Goal: Transaction & Acquisition: Purchase product/service

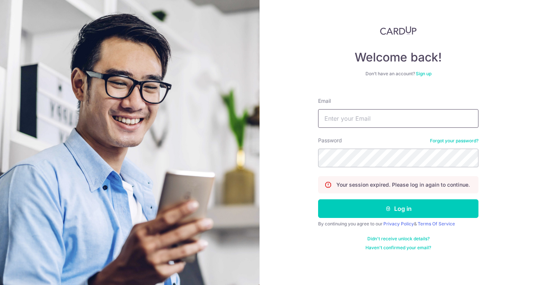
click at [388, 113] on input "Email" at bounding box center [398, 118] width 160 height 19
type input "[EMAIL_ADDRESS][DOMAIN_NAME]"
click at [318, 200] on button "Log in" at bounding box center [398, 209] width 160 height 19
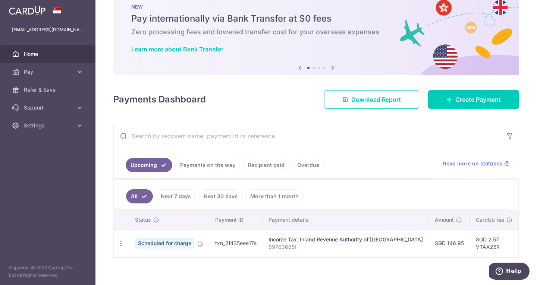
scroll to position [32, 0]
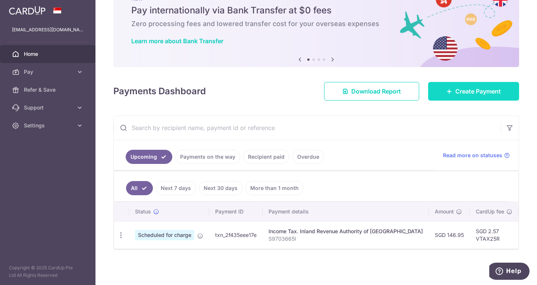
click at [441, 90] on link "Create Payment" at bounding box center [473, 91] width 91 height 19
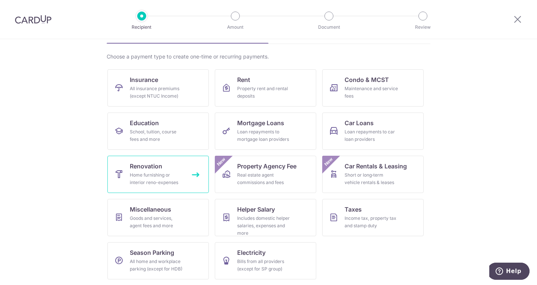
scroll to position [49, 0]
click at [153, 168] on span "Renovation" at bounding box center [146, 166] width 32 height 9
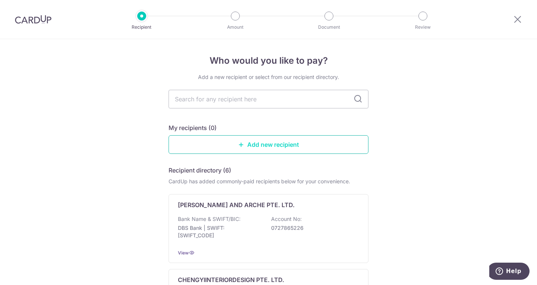
click at [280, 138] on link "Add new recipient" at bounding box center [269, 144] width 200 height 19
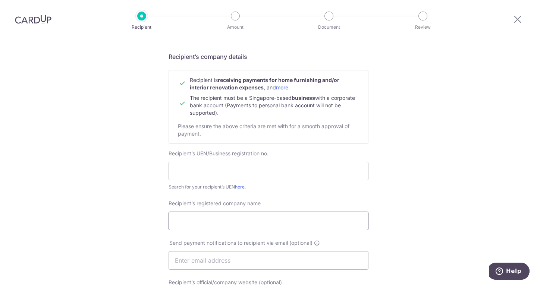
scroll to position [75, 0]
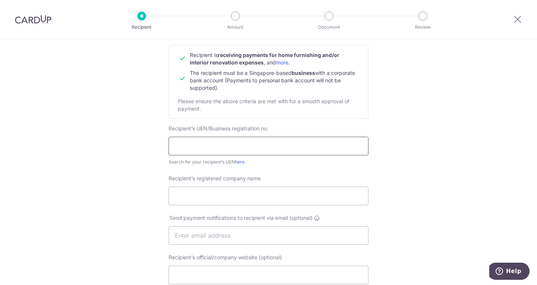
click at [278, 154] on input "text" at bounding box center [269, 146] width 200 height 19
click at [256, 142] on input "text" at bounding box center [269, 146] width 200 height 19
type input "201937648K"
click at [166, 170] on div "Who would you like to pay? Your recipient does not need a CardUp account to rec…" at bounding box center [268, 245] width 537 height 561
click at [236, 163] on link "here" at bounding box center [240, 162] width 10 height 6
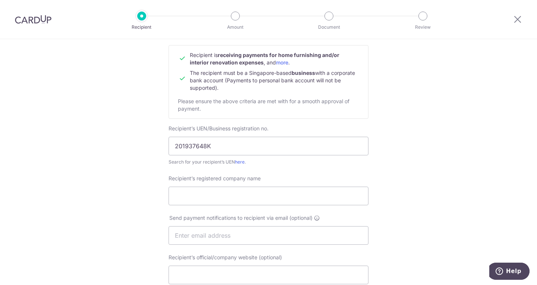
click at [285, 163] on form "Recipient’s company details Recipient is receiving payments for home furnishing…" at bounding box center [269, 258] width 200 height 463
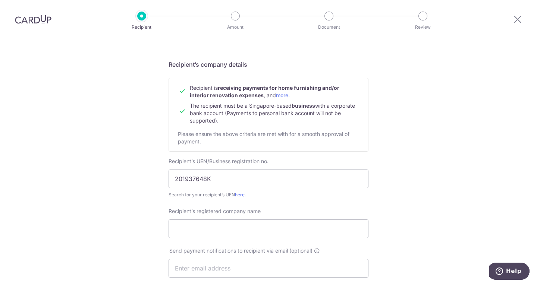
scroll to position [37, 0]
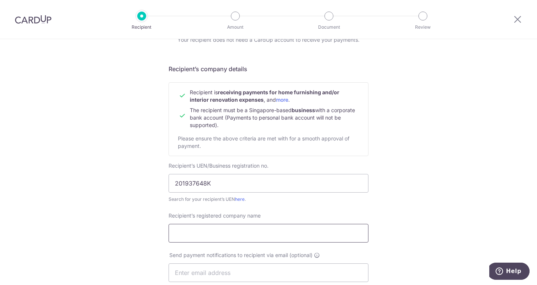
click at [280, 226] on input "Recipient’s registered company name" at bounding box center [269, 233] width 200 height 19
type input "FLO IMPACT PTE LTD"
click at [377, 165] on div "Who would you like to pay? Your recipient does not need a CardUp account to rec…" at bounding box center [268, 282] width 537 height 561
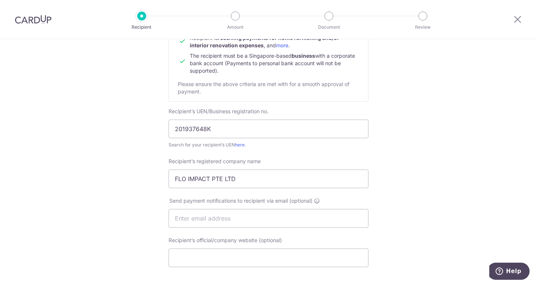
scroll to position [112, 0]
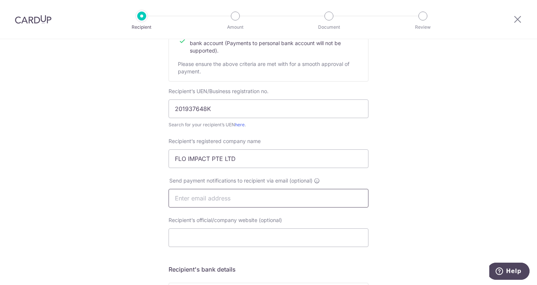
click at [294, 192] on input "text" at bounding box center [269, 198] width 200 height 19
type input "zac.ho@flodesign.com.sg"
click at [242, 231] on input "Recipient’s official/company website (optional)" at bounding box center [269, 238] width 200 height 19
paste input "https://flodesign.com.sg/"
type input "https://flodesign.com.sg/"
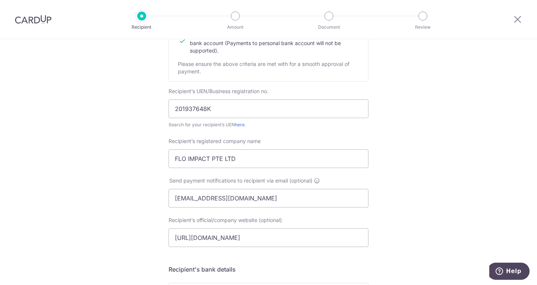
click at [426, 197] on div "Who would you like to pay? Your recipient does not need a CardUp account to rec…" at bounding box center [268, 207] width 537 height 561
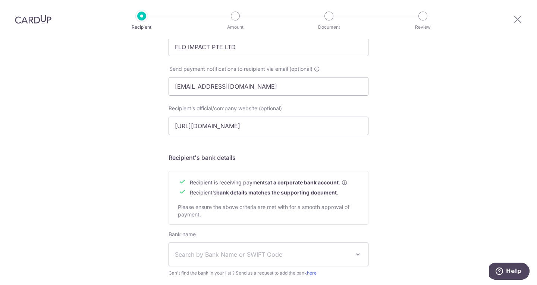
scroll to position [299, 0]
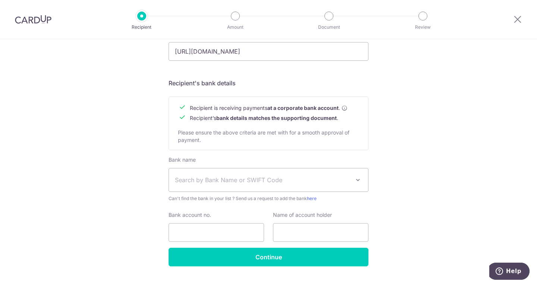
click at [229, 180] on span "Search by Bank Name or SWIFT Code" at bounding box center [262, 180] width 175 height 9
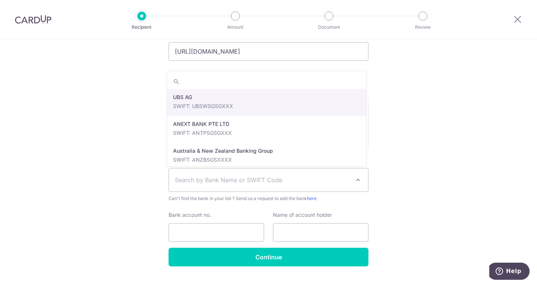
click at [229, 180] on span "Search by Bank Name or SWIFT Code" at bounding box center [262, 180] width 175 height 9
click at [228, 176] on span "Search by Bank Name or SWIFT Code" at bounding box center [268, 180] width 199 height 23
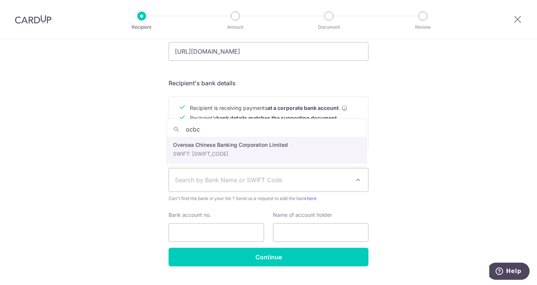
type input "ocbc"
select select "12"
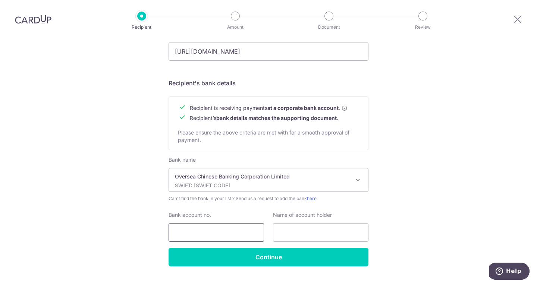
click at [223, 226] on input "Bank account no." at bounding box center [217, 233] width 96 height 19
click at [220, 230] on input "687808" at bounding box center [217, 233] width 96 height 19
type input "687808105001"
click at [290, 231] on input "text" at bounding box center [321, 233] width 96 height 19
type input "Flo Impact Pte Ltd"
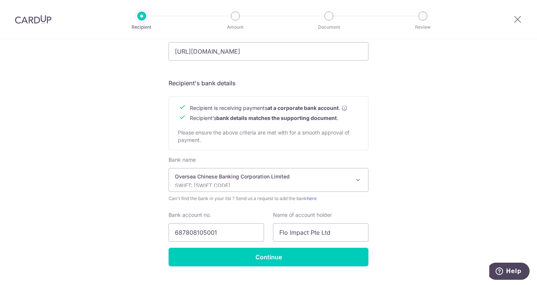
click at [376, 213] on div "Who would you like to pay? Your recipient does not need a CardUp account to rec…" at bounding box center [268, 21] width 537 height 561
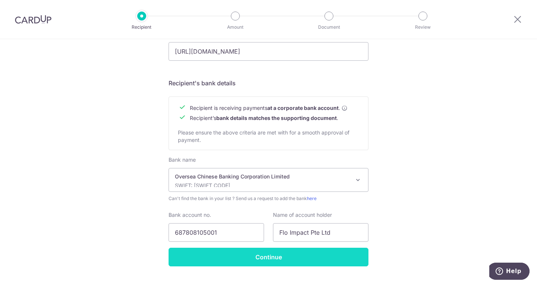
click at [322, 257] on input "Continue" at bounding box center [269, 257] width 200 height 19
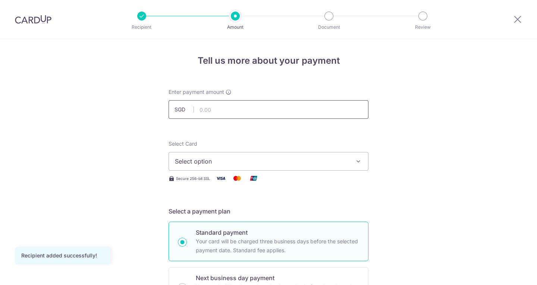
click at [230, 117] on input "text" at bounding box center [269, 109] width 200 height 19
type input "6,000.00"
click at [287, 164] on span "Select option" at bounding box center [262, 161] width 174 height 9
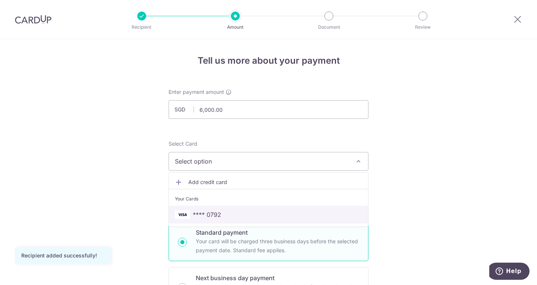
click at [270, 214] on span "**** 0792" at bounding box center [268, 214] width 187 height 9
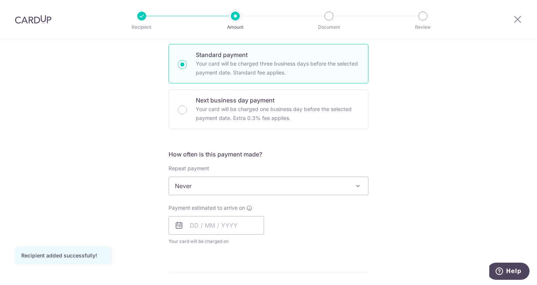
scroll to position [187, 0]
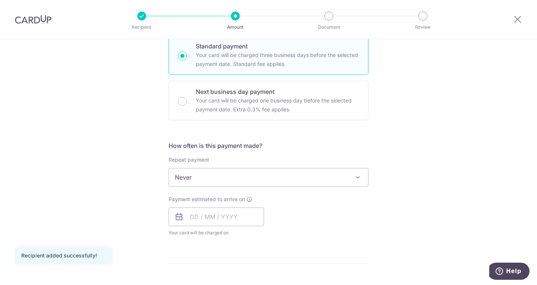
click at [314, 174] on span "Never" at bounding box center [268, 178] width 199 height 18
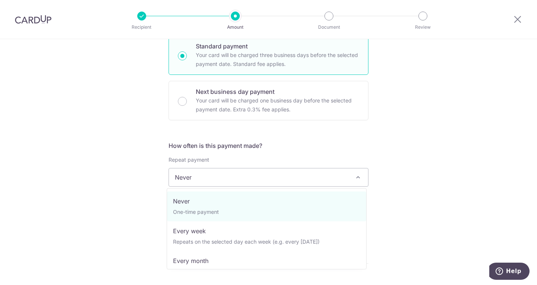
drag, startPoint x: 293, startPoint y: 205, endPoint x: 281, endPoint y: 207, distance: 12.9
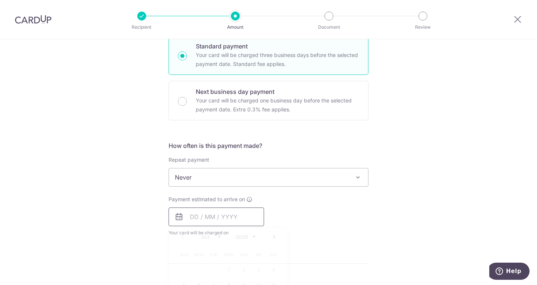
click at [238, 216] on input "text" at bounding box center [217, 217] width 96 height 19
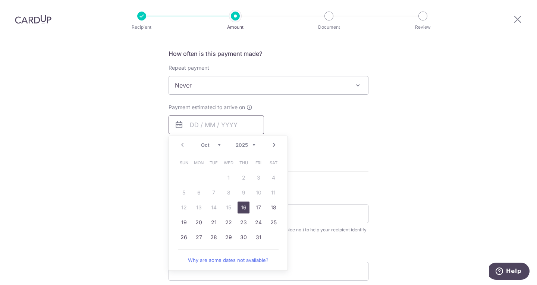
scroll to position [299, 0]
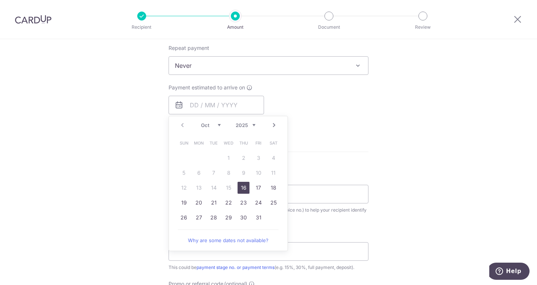
click at [246, 190] on link "16" at bounding box center [244, 188] width 12 height 12
type input "[DATE]"
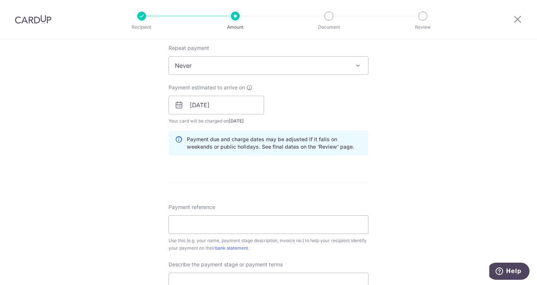
click at [317, 122] on div "Payment estimated to arrive on 16/10/2025 Prev Next Oct Nov Dec 2025 2026 2027 …" at bounding box center [268, 104] width 209 height 41
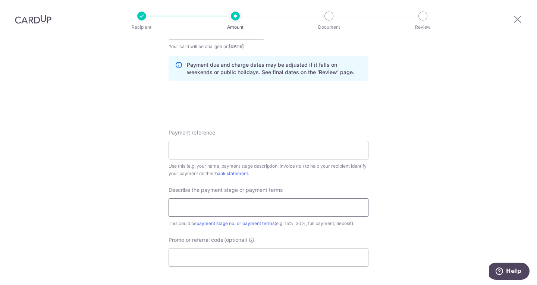
scroll to position [411, 0]
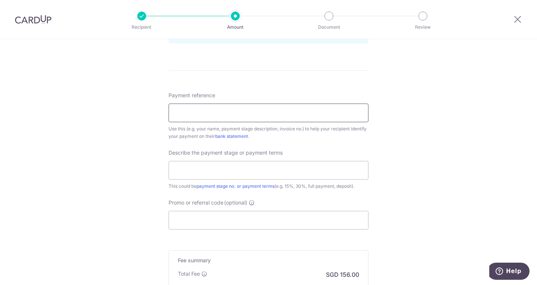
click at [227, 115] on input "Payment reference" at bounding box center [269, 113] width 200 height 19
type input "250912ZD"
click at [468, 137] on div "Tell us more about your payment Enter payment amount SGD 6,000.00 6000.00 Recip…" at bounding box center [268, 7] width 537 height 756
click at [266, 170] on input "text" at bounding box center [269, 170] width 200 height 19
click at [246, 168] on input "text" at bounding box center [269, 170] width 200 height 19
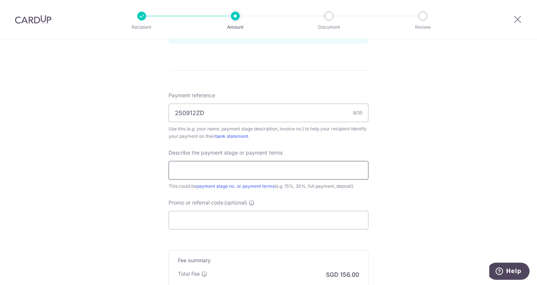
click at [291, 169] on input "text" at bounding box center [269, 170] width 200 height 19
click at [328, 196] on div "Payment reference 250912ZD 8/35 Use this (e.g. your name, payment stage descrip…" at bounding box center [269, 161] width 200 height 138
click at [258, 158] on div "Describe the payment stage or payment terms 205 This could be payment stage no.…" at bounding box center [269, 169] width 200 height 41
click at [260, 171] on input "205" at bounding box center [269, 170] width 200 height 19
drag, startPoint x: 190, startPoint y: 172, endPoint x: 144, endPoint y: 161, distance: 47.2
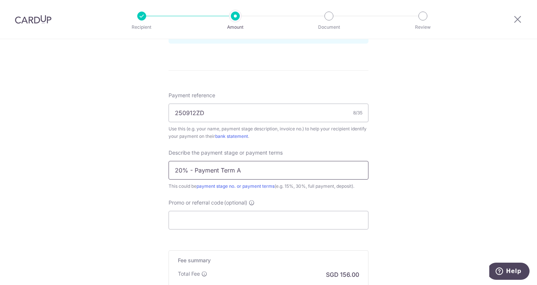
click at [149, 169] on div "Tell us more about your payment Enter payment amount SGD 6,000.00 6000.00 Recip…" at bounding box center [268, 7] width 537 height 756
click at [270, 180] on div "Describe the payment stage or payment terms Payment Term A This could be paymen…" at bounding box center [269, 169] width 200 height 41
click at [262, 166] on input "Payment Term A" at bounding box center [269, 170] width 200 height 19
type input "Payment Term A - 20%"
click at [412, 153] on div "Tell us more about your payment Enter payment amount SGD 6,000.00 6000.00 Recip…" at bounding box center [268, 7] width 537 height 756
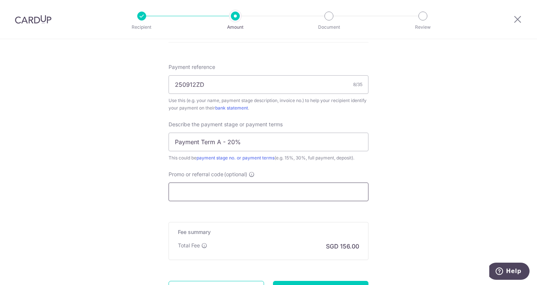
scroll to position [448, 0]
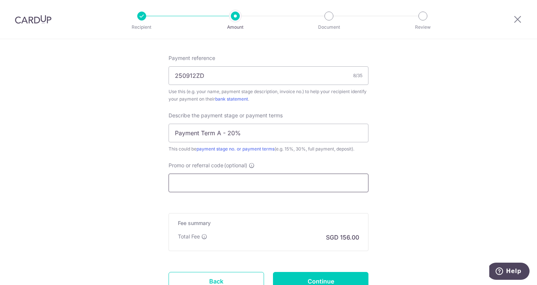
click at [261, 184] on input "Promo or referral code (optional)" at bounding box center [269, 183] width 200 height 19
paste input "RENO25ONE"
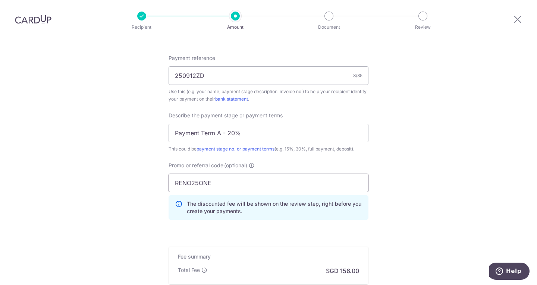
type input "RENO25ONE"
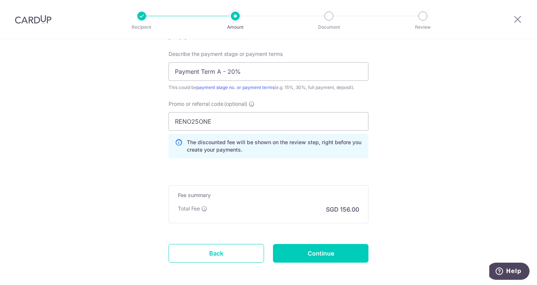
scroll to position [543, 0]
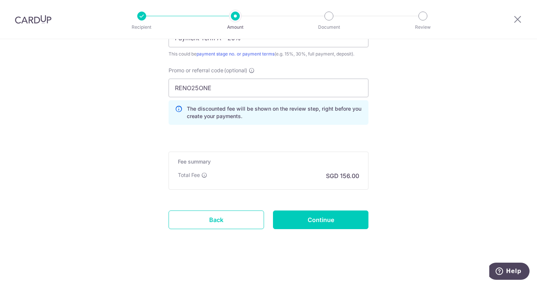
click at [289, 227] on input "Continue" at bounding box center [321, 220] width 96 height 19
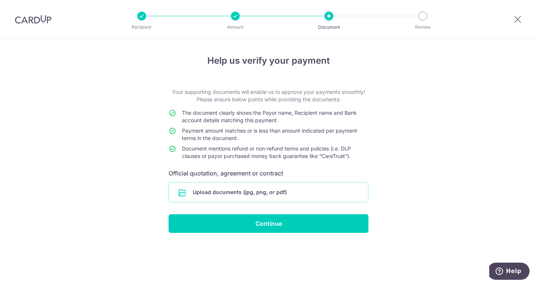
click at [292, 193] on input "file" at bounding box center [268, 192] width 199 height 19
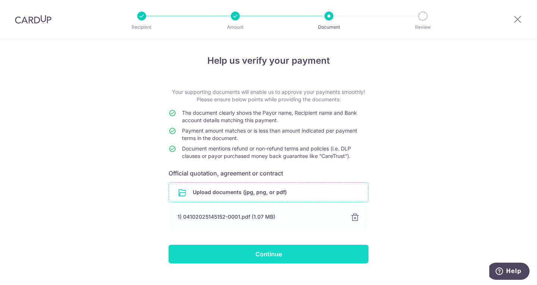
click at [269, 252] on input "Continue" at bounding box center [269, 254] width 200 height 19
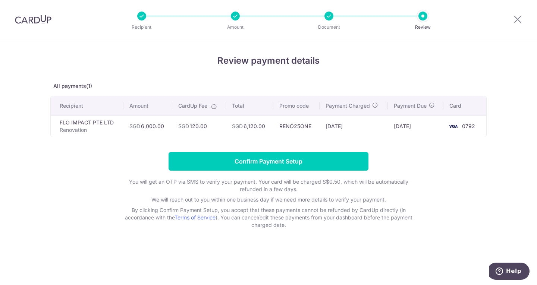
click at [509, 129] on div "Review payment details All payments(1) Recipient Amount CardUp Fee Total Promo …" at bounding box center [268, 162] width 537 height 246
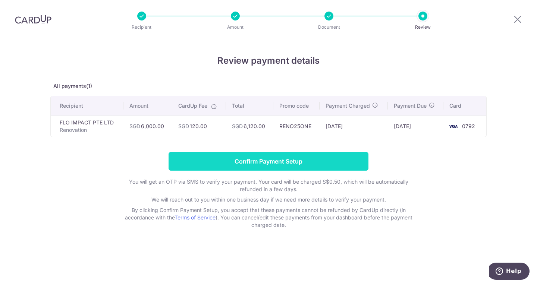
click at [342, 161] on input "Confirm Payment Setup" at bounding box center [269, 161] width 200 height 19
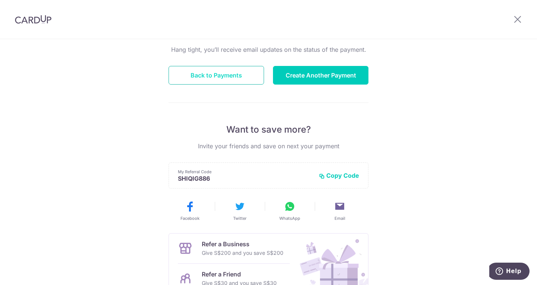
click at [229, 80] on button "Back to Payments" at bounding box center [217, 75] width 96 height 19
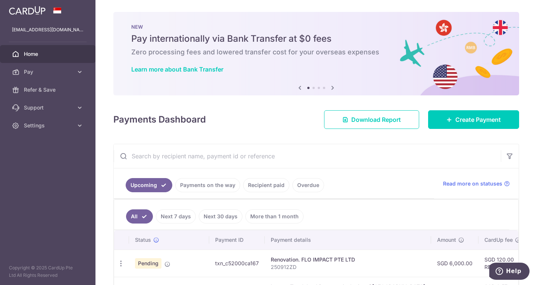
scroll to position [37, 0]
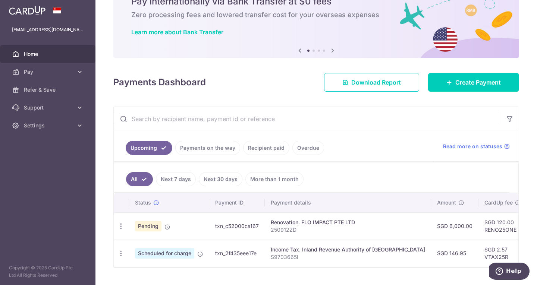
drag, startPoint x: 370, startPoint y: 271, endPoint x: 424, endPoint y: 271, distance: 54.5
click at [424, 268] on div at bounding box center [316, 267] width 405 height 1
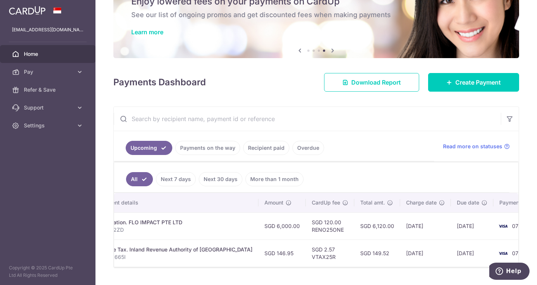
scroll to position [0, 177]
drag, startPoint x: 492, startPoint y: 225, endPoint x: 479, endPoint y: 227, distance: 13.3
click at [489, 227] on td "0792" at bounding box center [517, 226] width 57 height 27
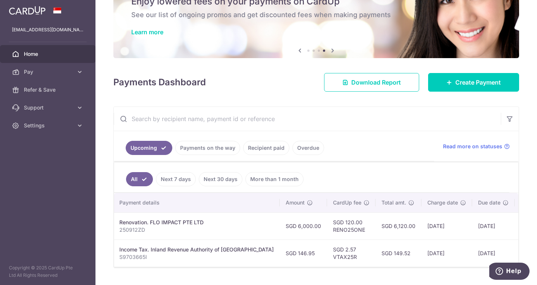
scroll to position [0, 151]
drag, startPoint x: 473, startPoint y: 226, endPoint x: 452, endPoint y: 228, distance: 21.4
click at [473, 228] on td "[DATE]" at bounding box center [494, 226] width 43 height 27
drag, startPoint x: 419, startPoint y: 231, endPoint x: 470, endPoint y: 225, distance: 51.8
click at [422, 230] on td "[DATE]" at bounding box center [447, 226] width 51 height 27
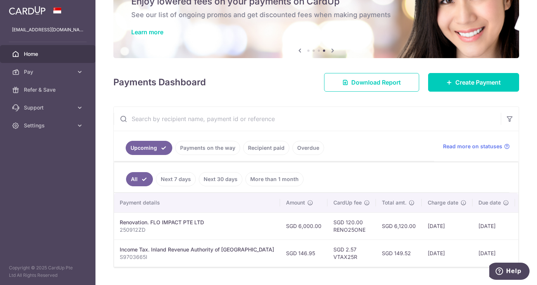
drag, startPoint x: 470, startPoint y: 225, endPoint x: 447, endPoint y: 227, distance: 23.2
click at [473, 227] on td "[DATE]" at bounding box center [494, 226] width 43 height 27
